Goal: Communication & Community: Participate in discussion

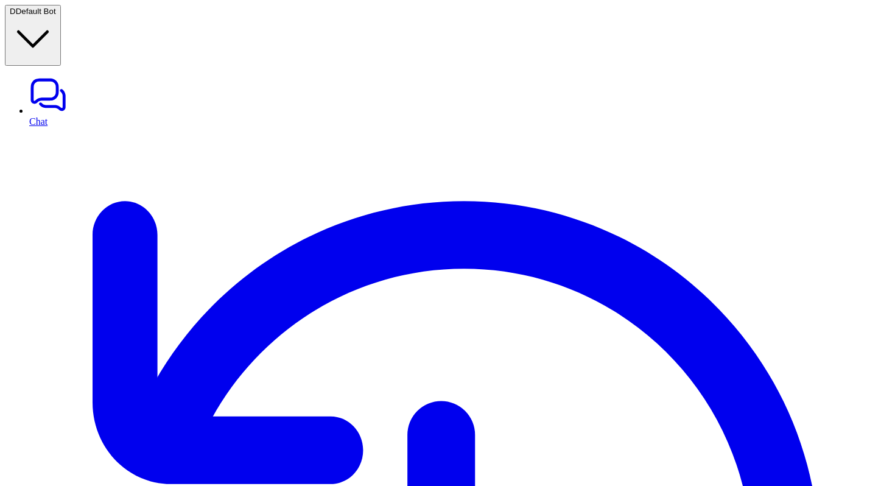
click at [47, 75] on link "Chat" at bounding box center [459, 100] width 860 height 51
type textarea "**********"
